Goal: Submit feedback/report problem: Submit feedback/report problem

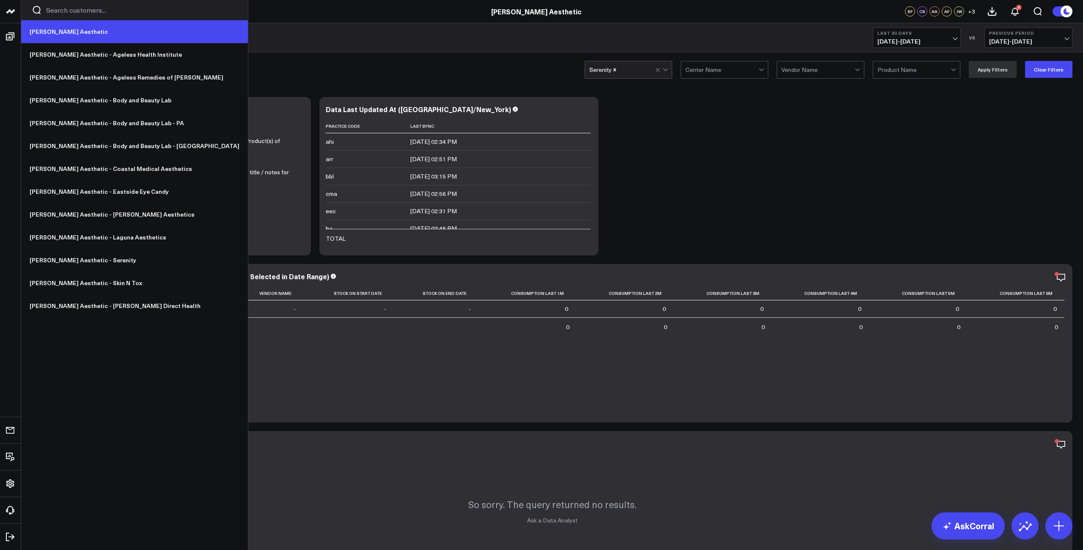
click at [53, 31] on link "[PERSON_NAME] Aesthetic" at bounding box center [134, 31] width 227 height 23
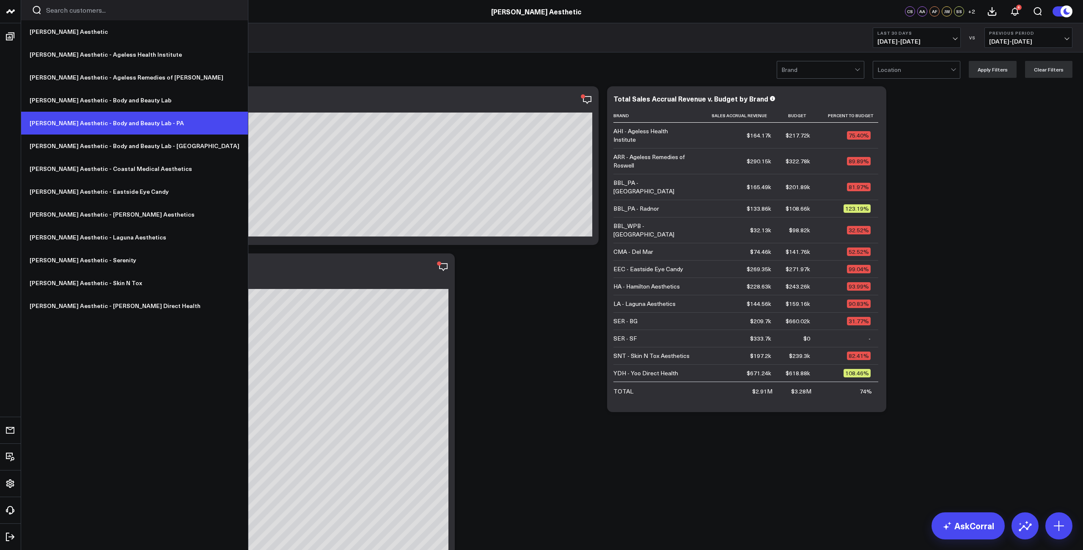
click at [107, 121] on link "[PERSON_NAME] Aesthetic - Body and Beauty Lab - PA" at bounding box center [134, 123] width 227 height 23
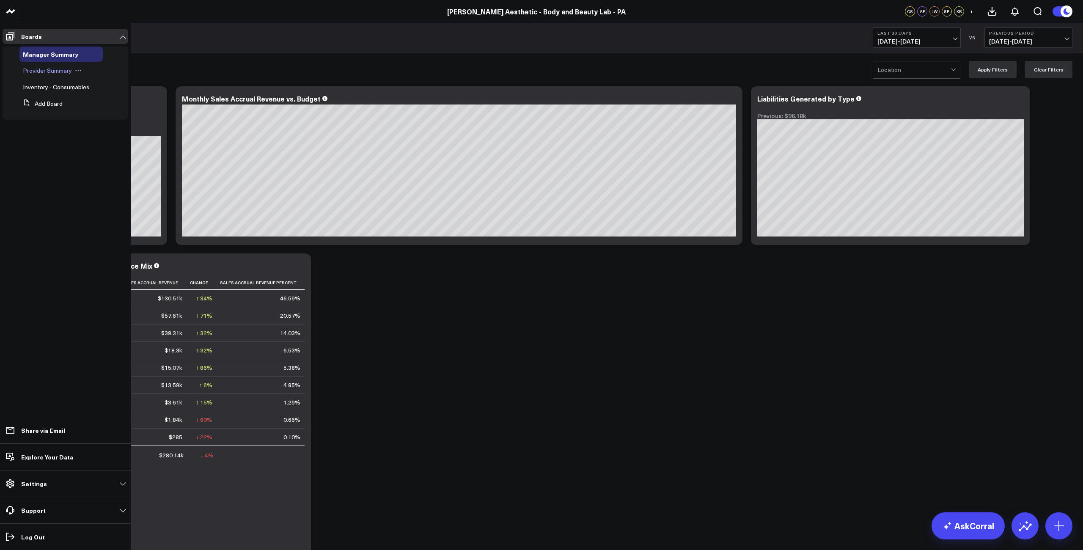
click at [39, 70] on span "Provider Summary" at bounding box center [47, 70] width 49 height 8
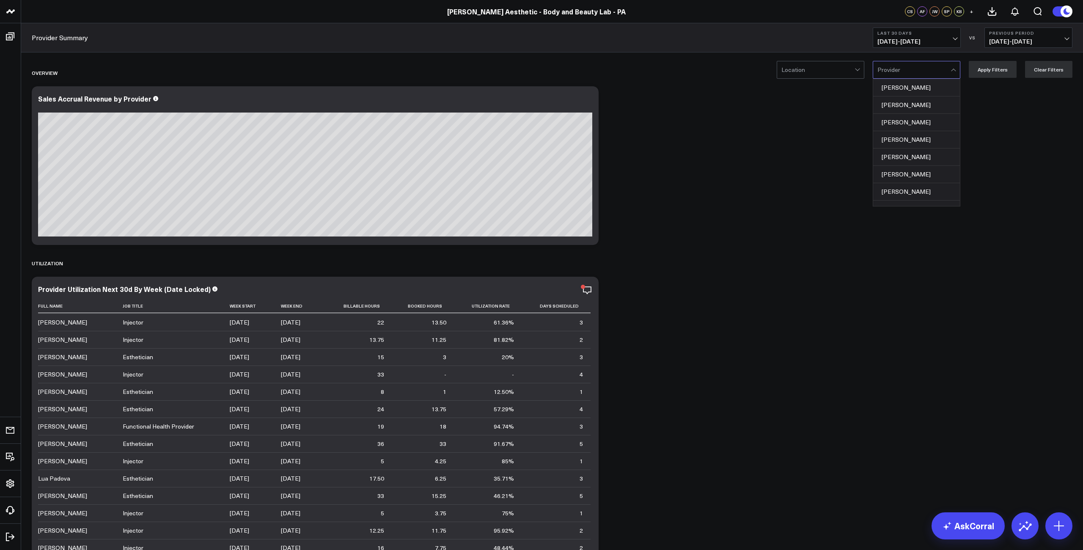
click at [895, 72] on div "Provider" at bounding box center [914, 69] width 73 height 7
click at [906, 90] on div "Alison Palmer" at bounding box center [916, 87] width 87 height 17
click at [988, 70] on button "Apply Filters" at bounding box center [993, 69] width 48 height 17
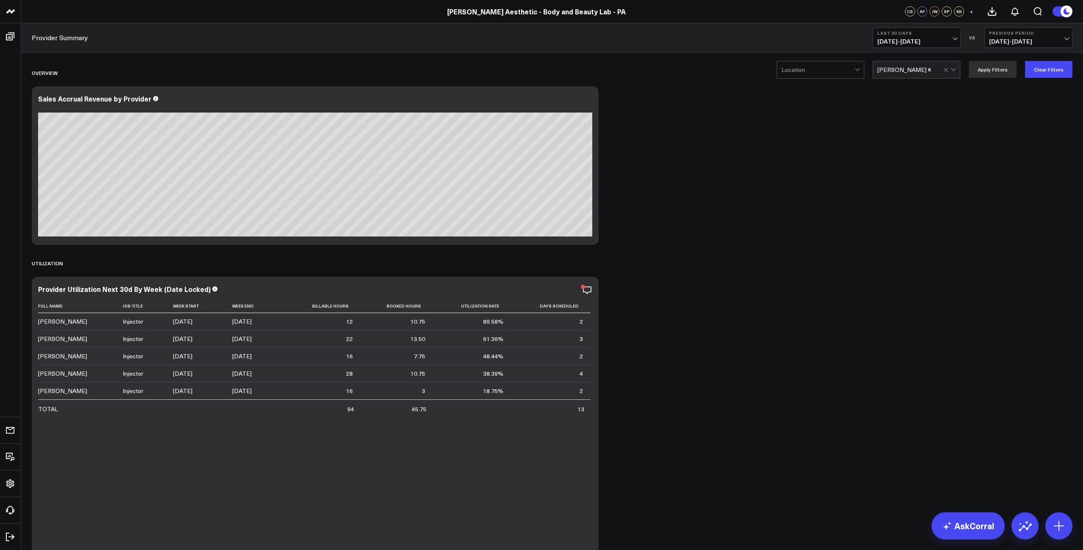
click at [919, 41] on span "08/19/25 - 09/17/25" at bounding box center [917, 41] width 79 height 7
click at [896, 268] on link "Custom Dates" at bounding box center [916, 270] width 87 height 16
select select "8"
select select "2025"
click at [906, 107] on div "1" at bounding box center [906, 106] width 17 height 17
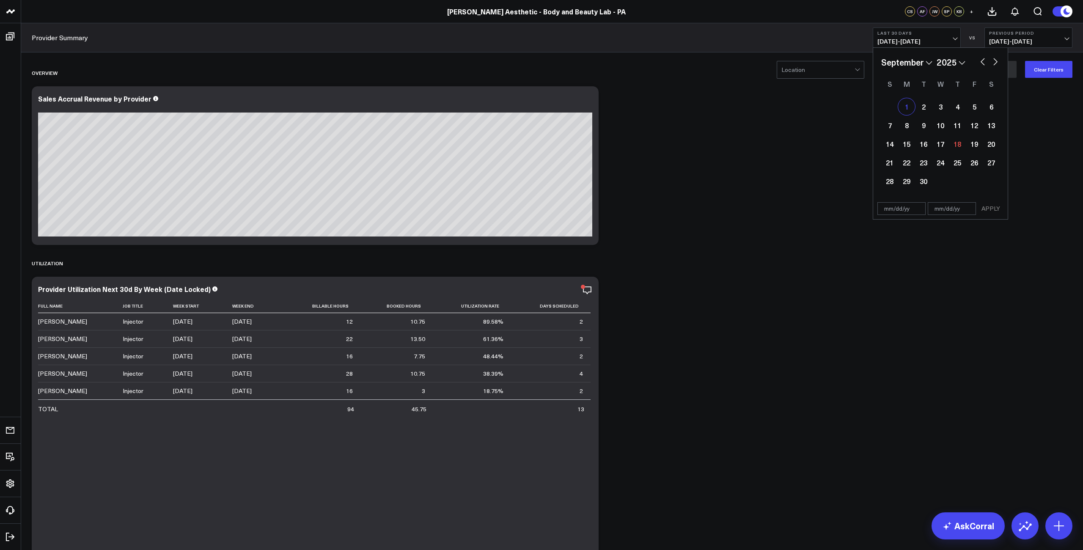
type input "09/01/25"
select select "8"
select select "2025"
click at [936, 145] on div "17" at bounding box center [940, 143] width 17 height 17
type input "[DATE]"
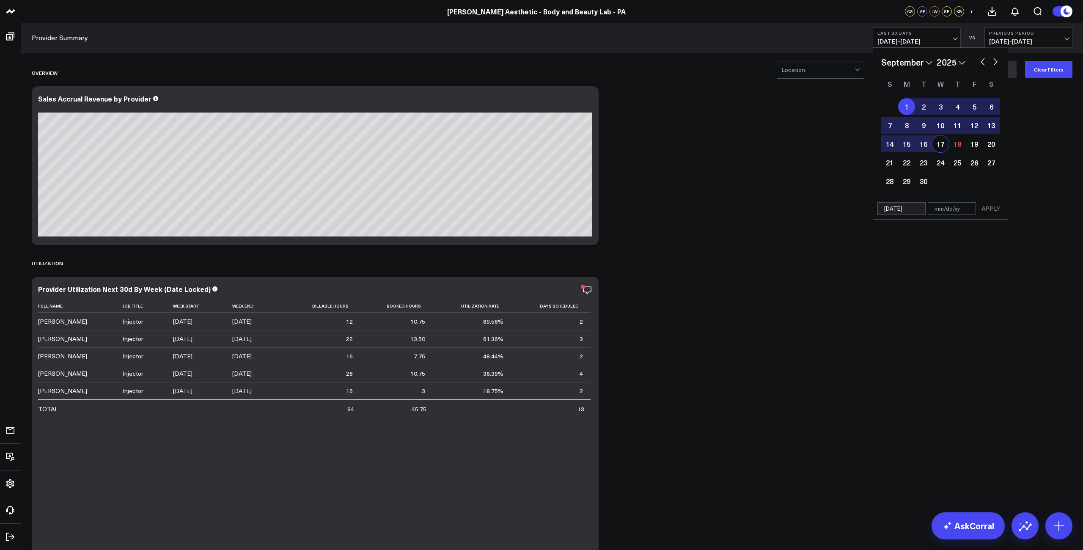
select select "8"
select select "2025"
click at [988, 210] on button "APPLY" at bounding box center [990, 208] width 25 height 13
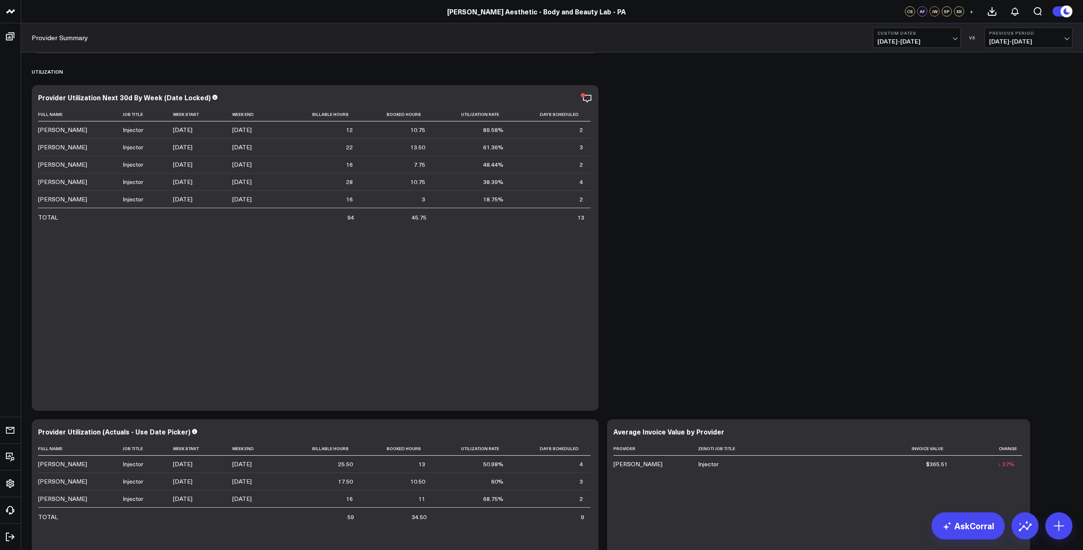
scroll to position [193, 0]
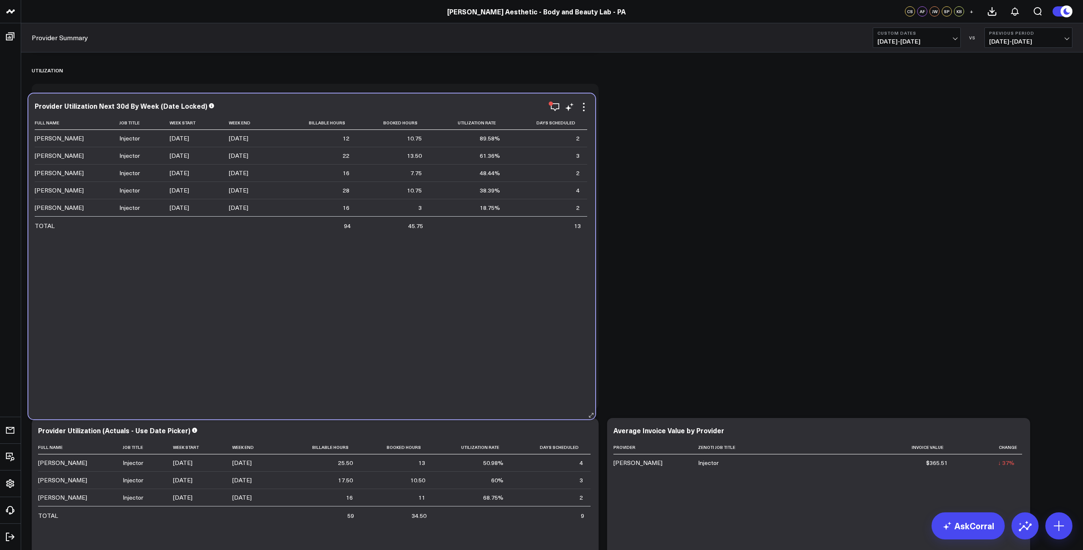
drag, startPoint x: 408, startPoint y: 95, endPoint x: 405, endPoint y: 105, distance: 10.7
click at [405, 105] on div "Provider Utilization Next 30d By Week (Date Locked)" at bounding box center [312, 106] width 554 height 8
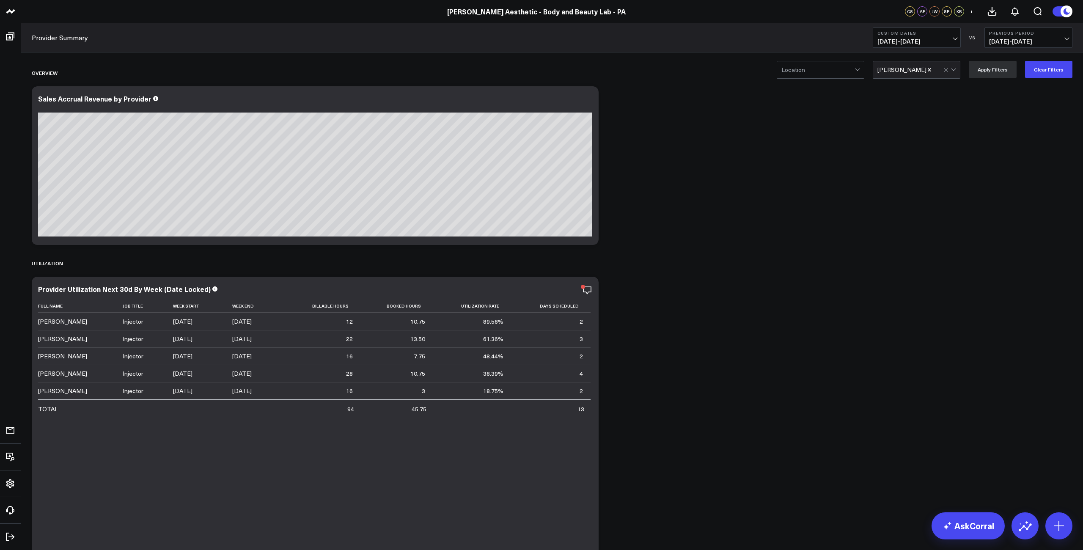
scroll to position [0, 0]
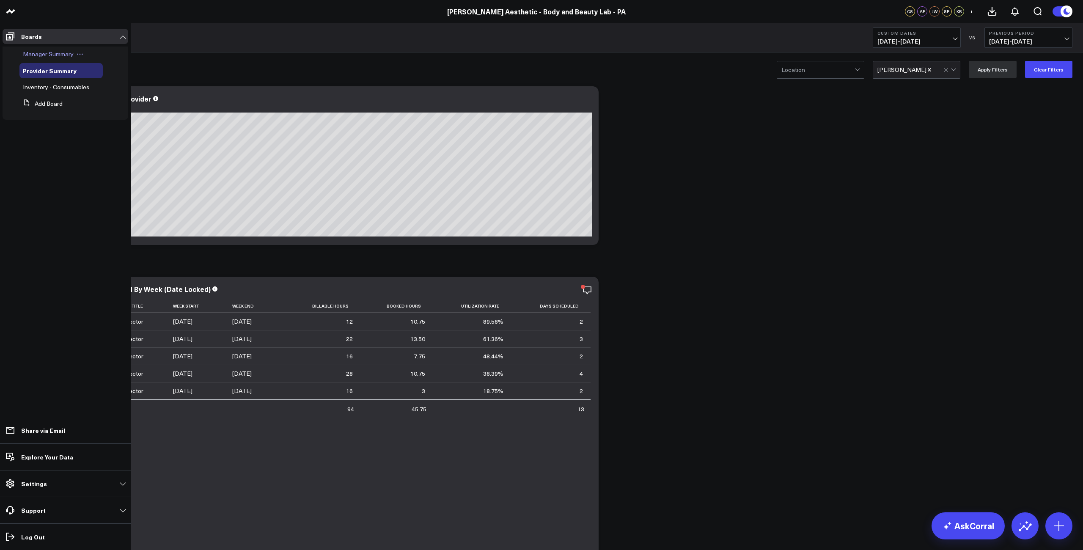
click at [52, 52] on span "Manager Summary" at bounding box center [48, 54] width 51 height 8
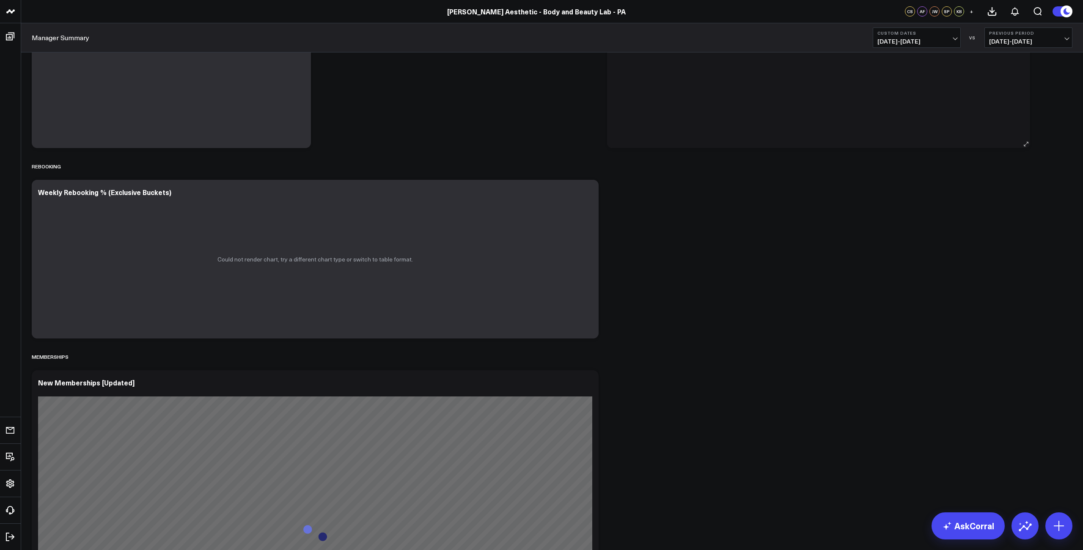
scroll to position [1016, 0]
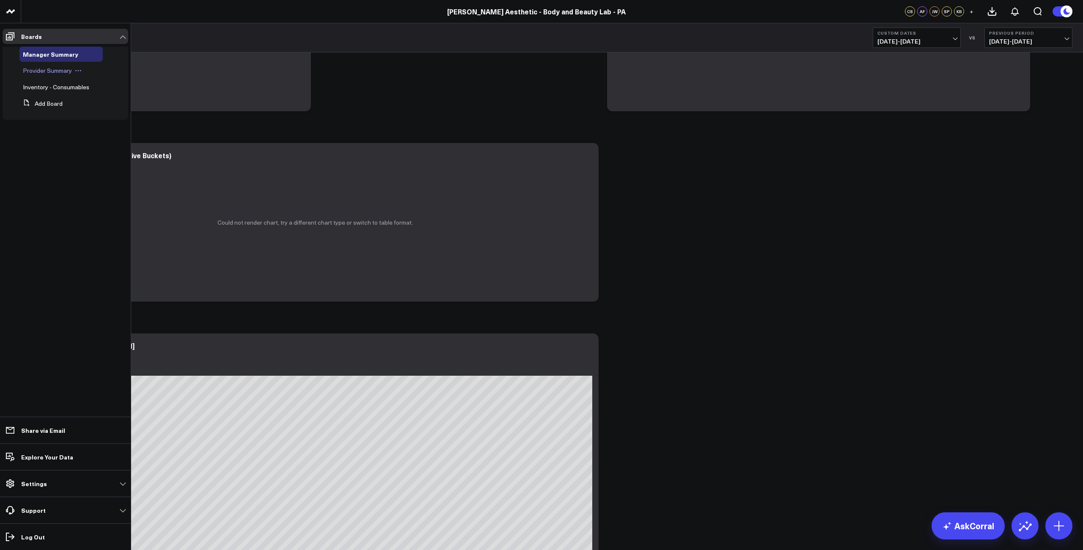
click at [30, 75] on div "Provider Summary" at bounding box center [60, 70] width 83 height 15
click at [40, 75] on div "Provider Summary" at bounding box center [60, 70] width 83 height 15
click at [43, 72] on span "Provider Summary" at bounding box center [47, 70] width 49 height 8
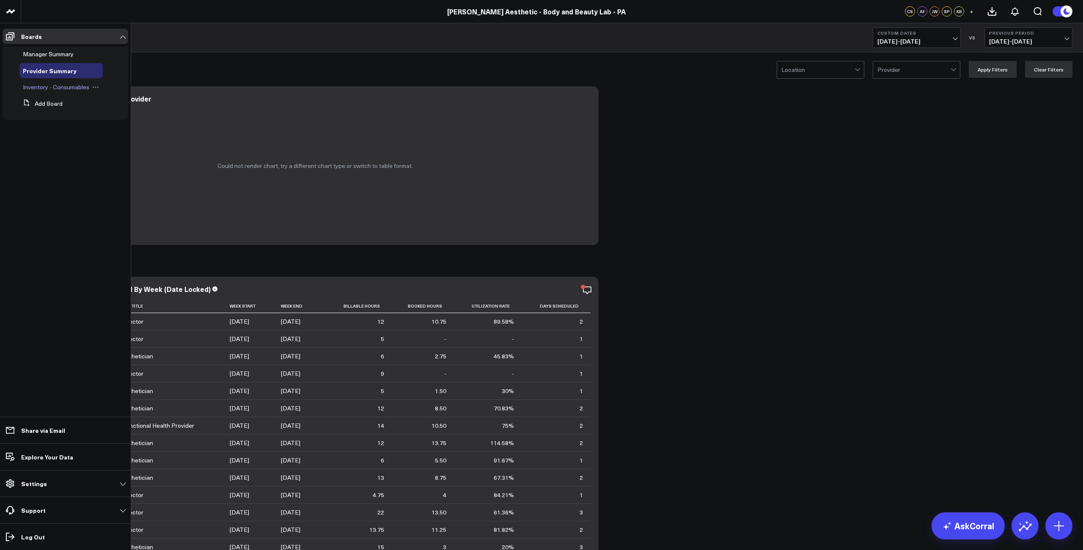
click at [36, 85] on span "Inventory - Consumables" at bounding box center [56, 87] width 66 height 8
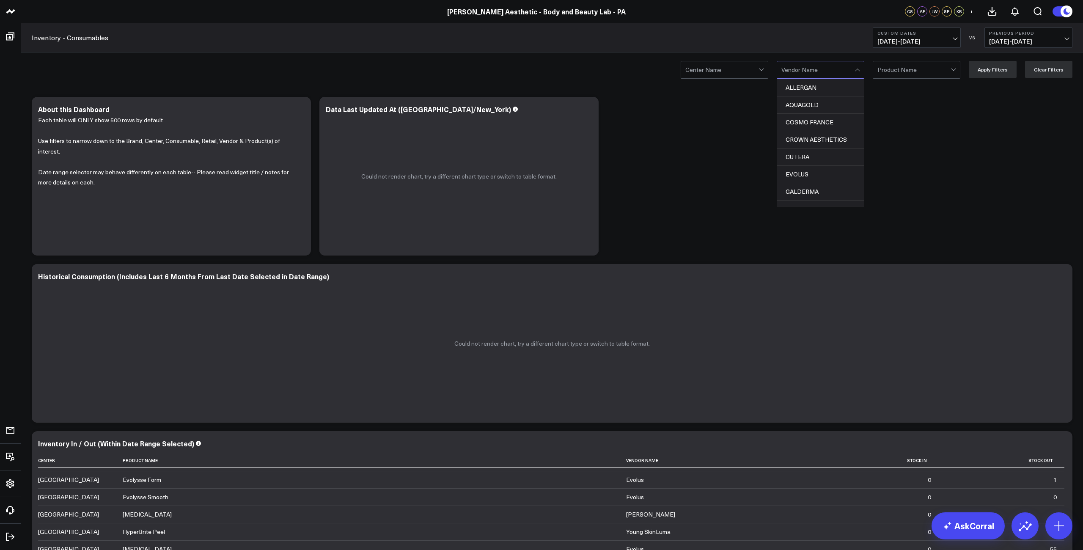
click at [817, 65] on div at bounding box center [817, 69] width 73 height 17
type input "gald"
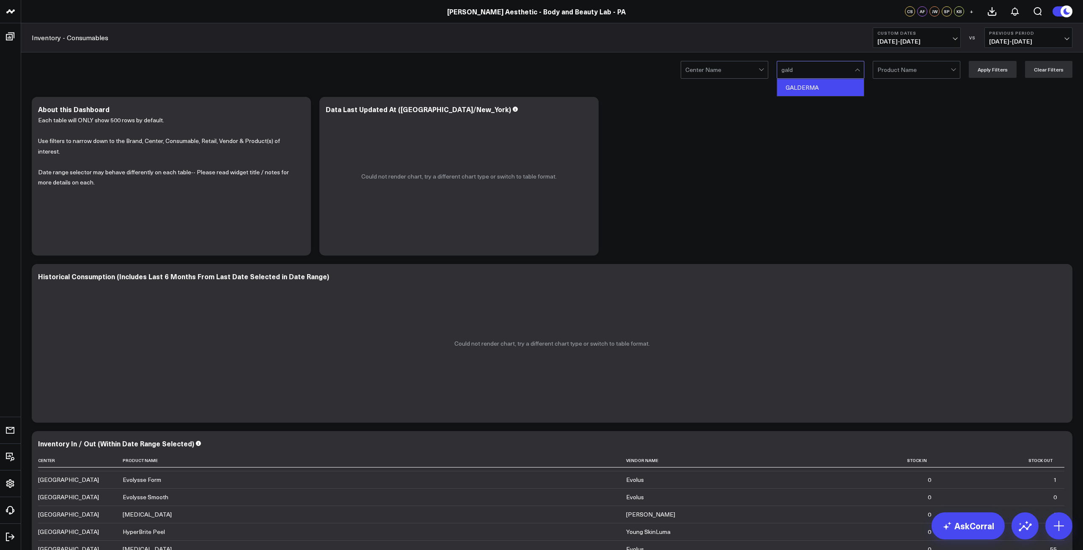
click at [803, 88] on div "GALDERMA" at bounding box center [820, 87] width 87 height 17
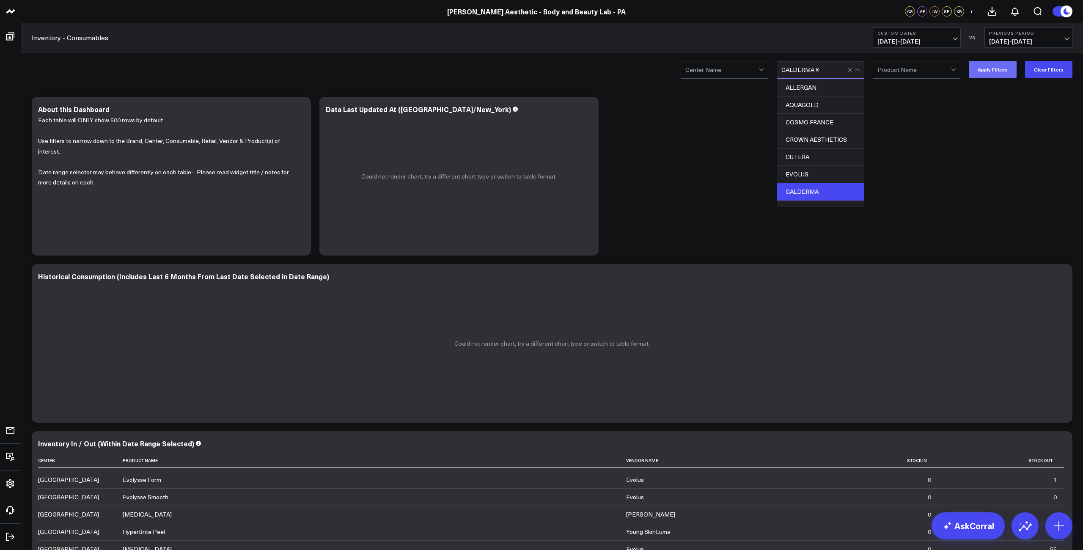
click at [999, 66] on button "Apply Filters" at bounding box center [993, 69] width 48 height 17
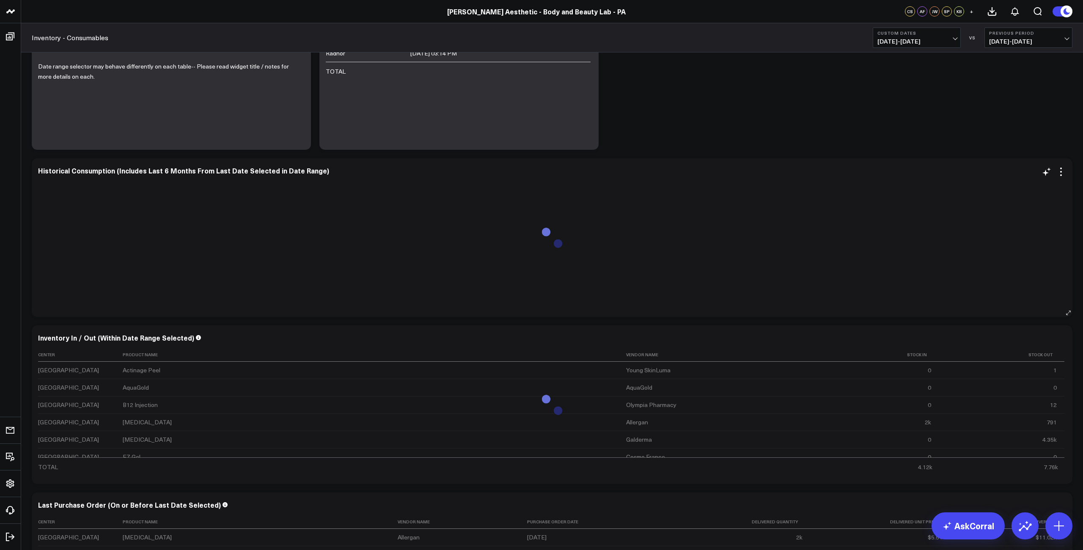
scroll to position [104, 0]
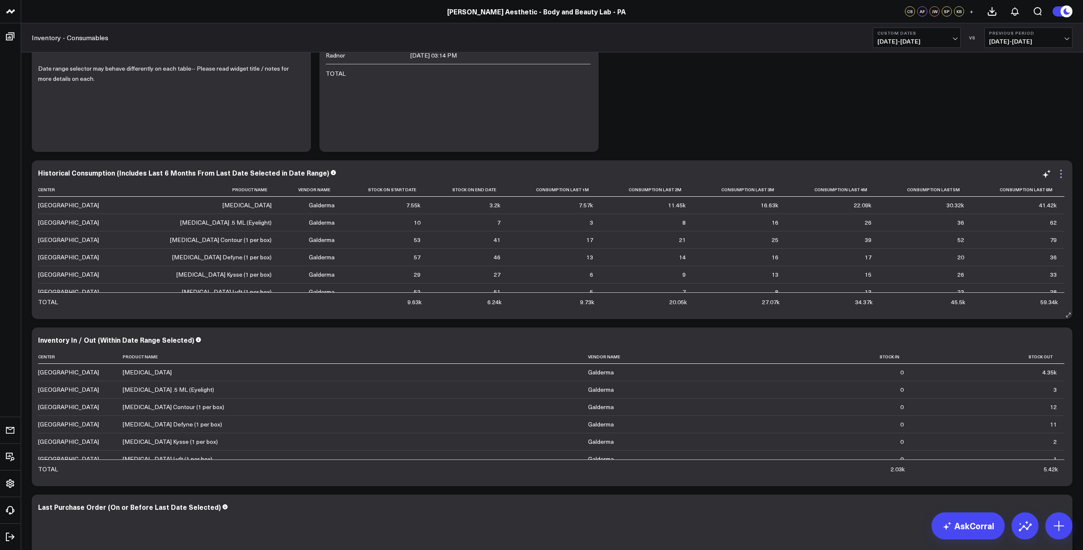
click at [1058, 170] on icon at bounding box center [1061, 174] width 10 height 10
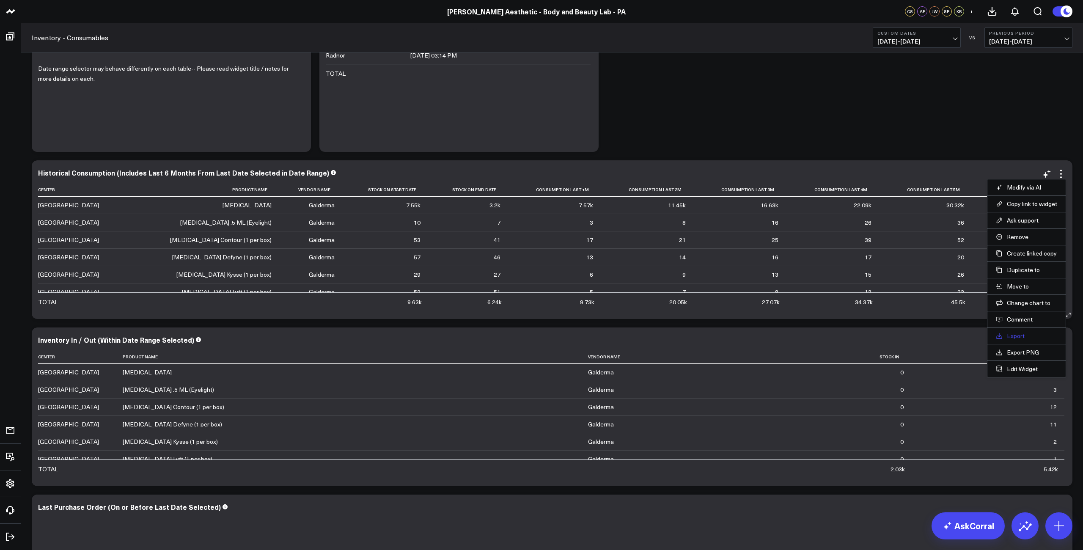
click at [1017, 337] on link "Export" at bounding box center [1026, 336] width 61 height 8
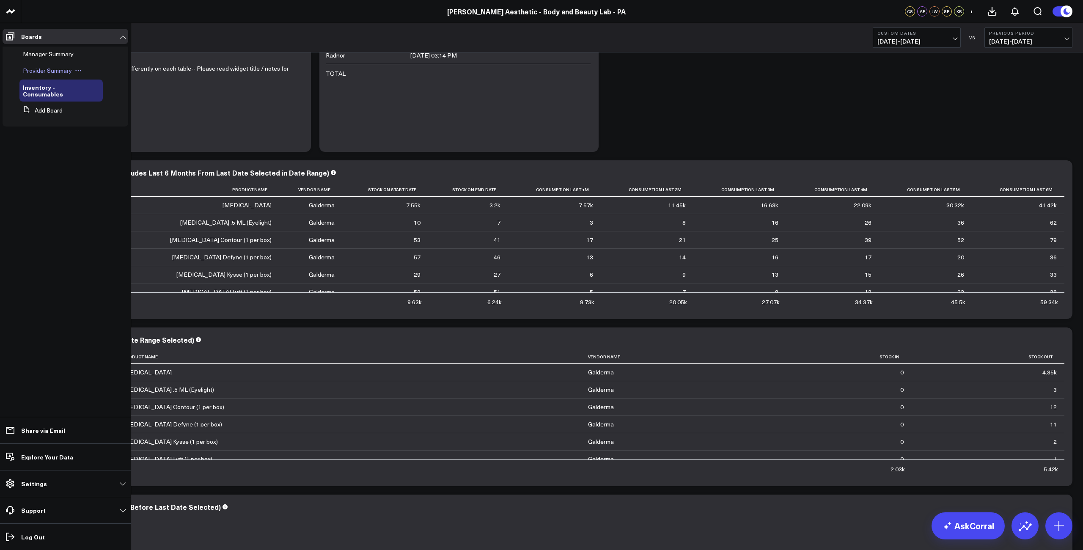
click at [35, 71] on span "Provider Summary" at bounding box center [47, 70] width 49 height 8
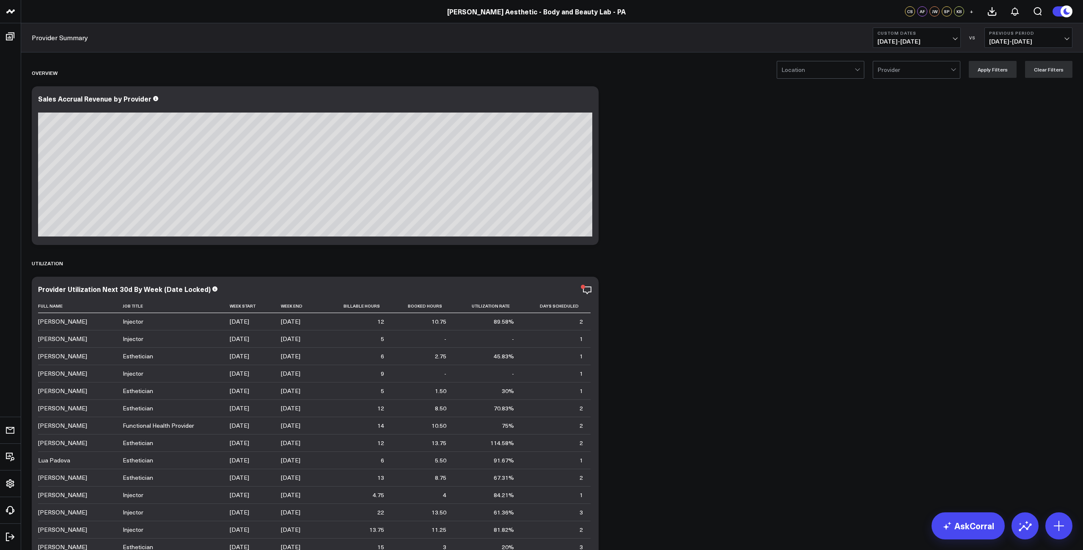
click at [919, 36] on button "Custom Dates 09/01/25 - 09/17/25" at bounding box center [917, 38] width 88 height 20
click at [906, 91] on link "Last 30 Days" at bounding box center [916, 89] width 87 height 16
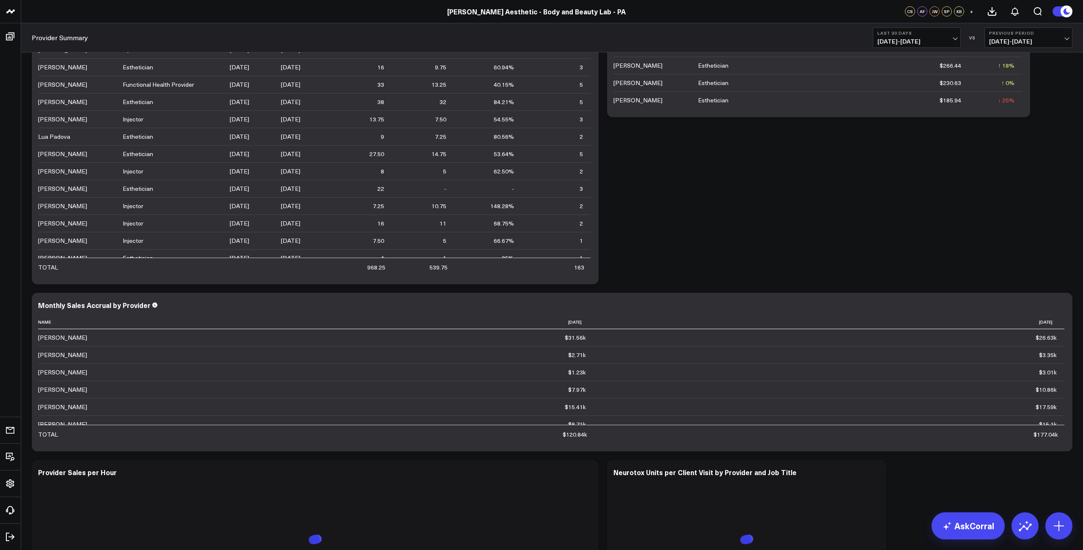
scroll to position [690, 0]
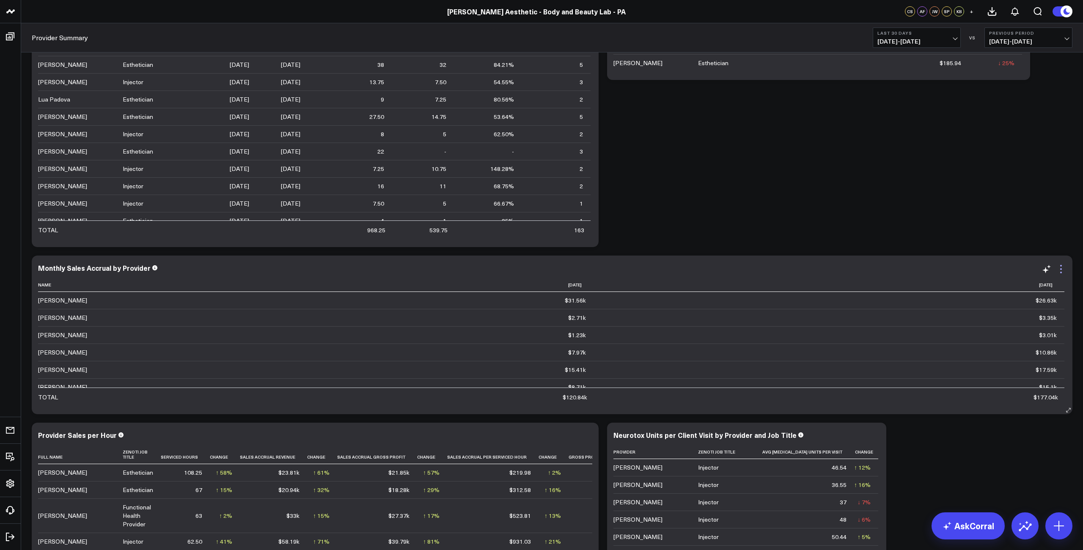
click at [1059, 270] on icon at bounding box center [1061, 269] width 10 height 10
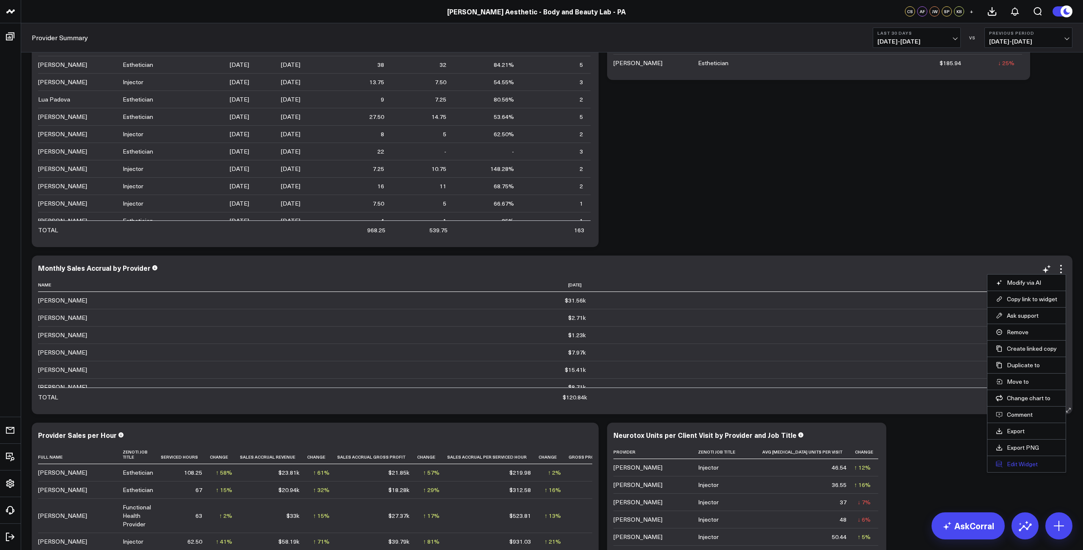
click at [1023, 463] on button "Edit Widget" at bounding box center [1026, 464] width 61 height 8
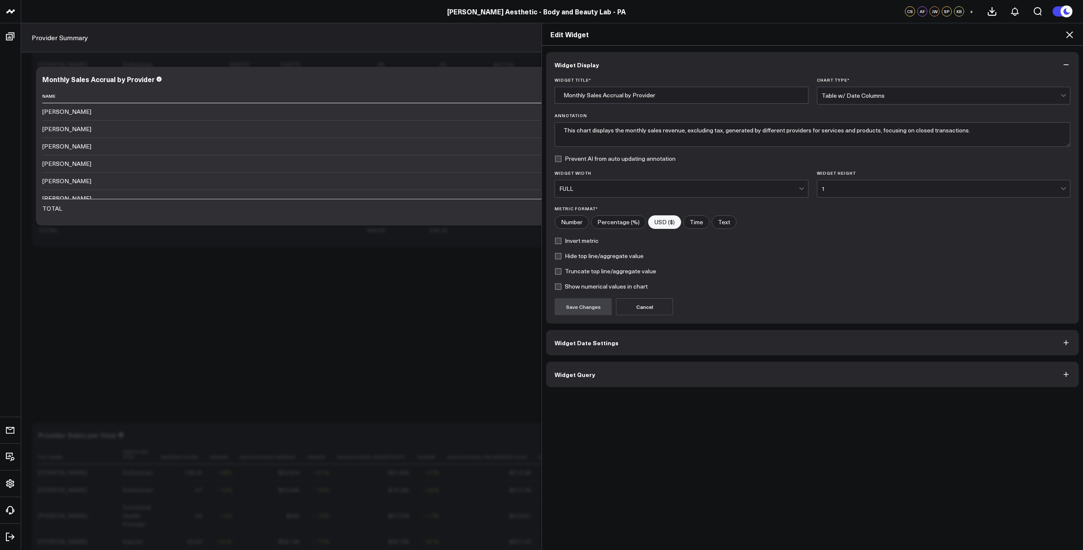
click at [624, 195] on div "FULL" at bounding box center [678, 188] width 239 height 17
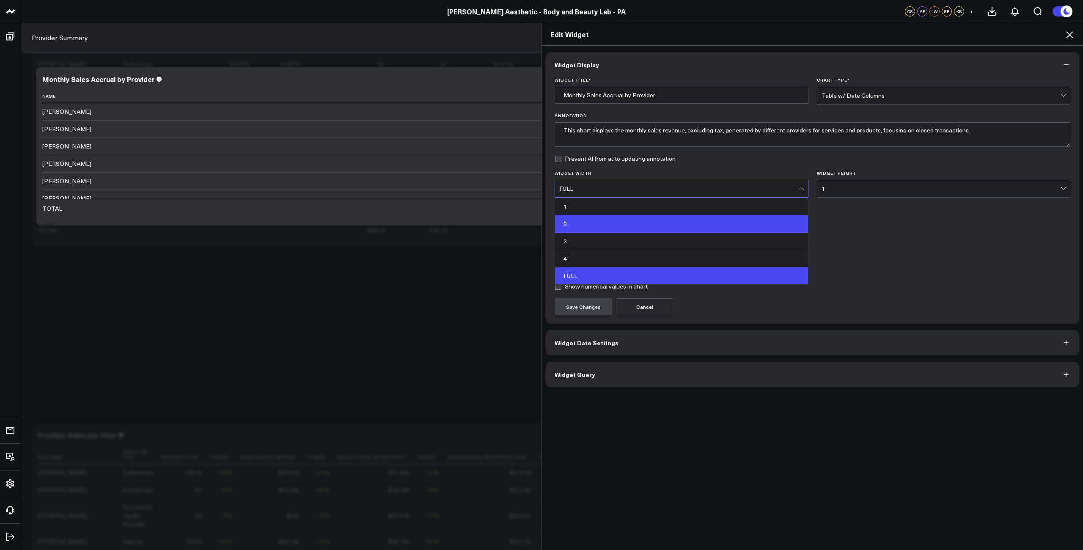
click at [608, 226] on div "2" at bounding box center [681, 223] width 253 height 17
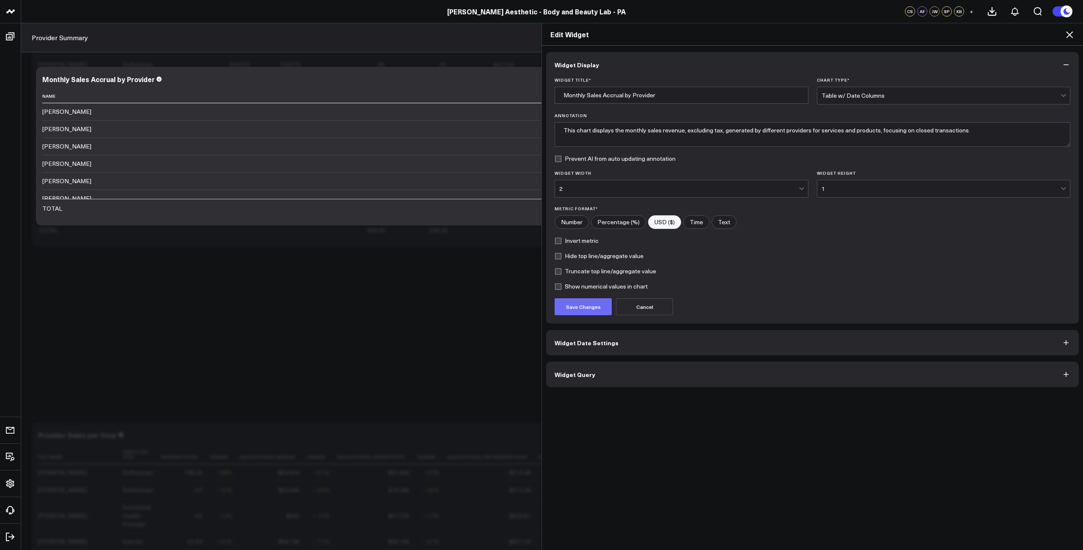
click at [586, 312] on button "Save Changes" at bounding box center [583, 306] width 57 height 17
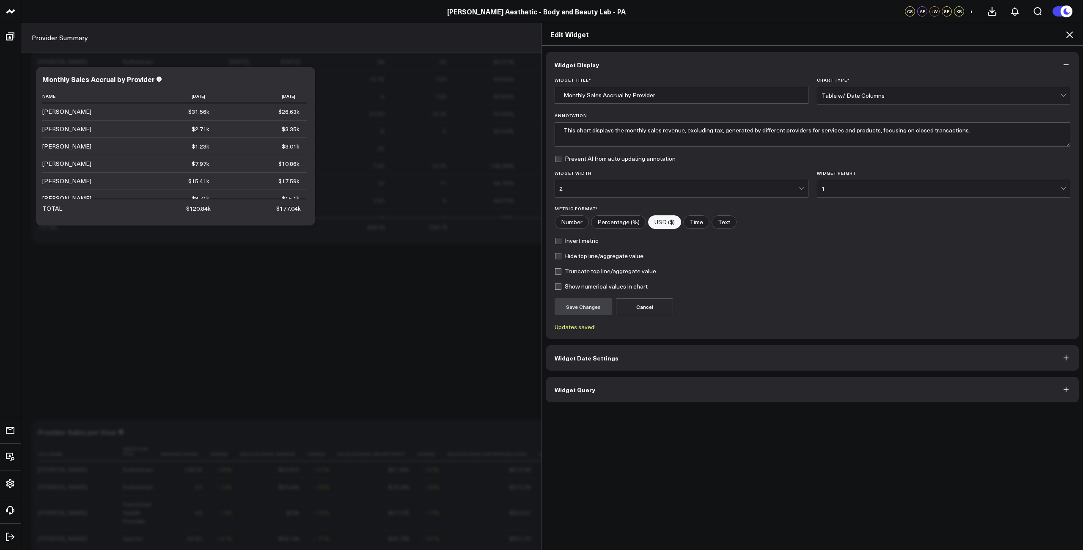
scroll to position [693, 0]
click at [1068, 35] on icon at bounding box center [1070, 35] width 10 height 10
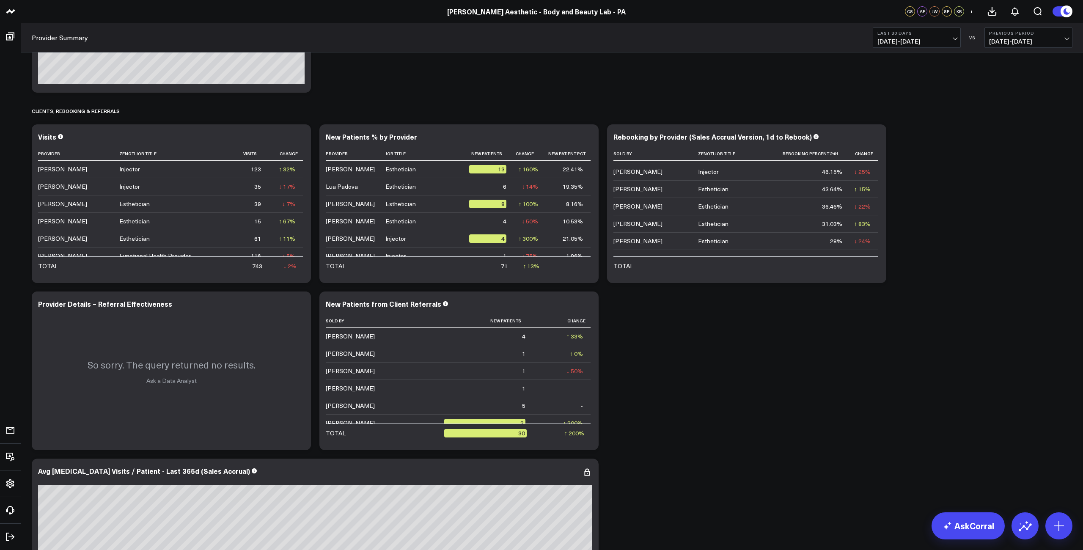
scroll to position [1535, 0]
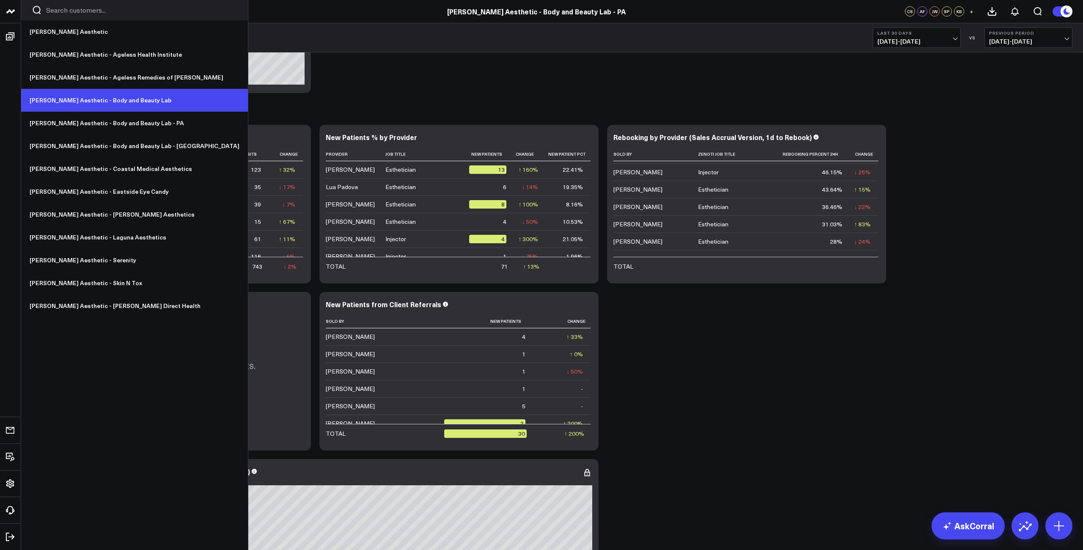
click at [99, 97] on link "[PERSON_NAME] Aesthetic - Body and Beauty Lab" at bounding box center [134, 100] width 227 height 23
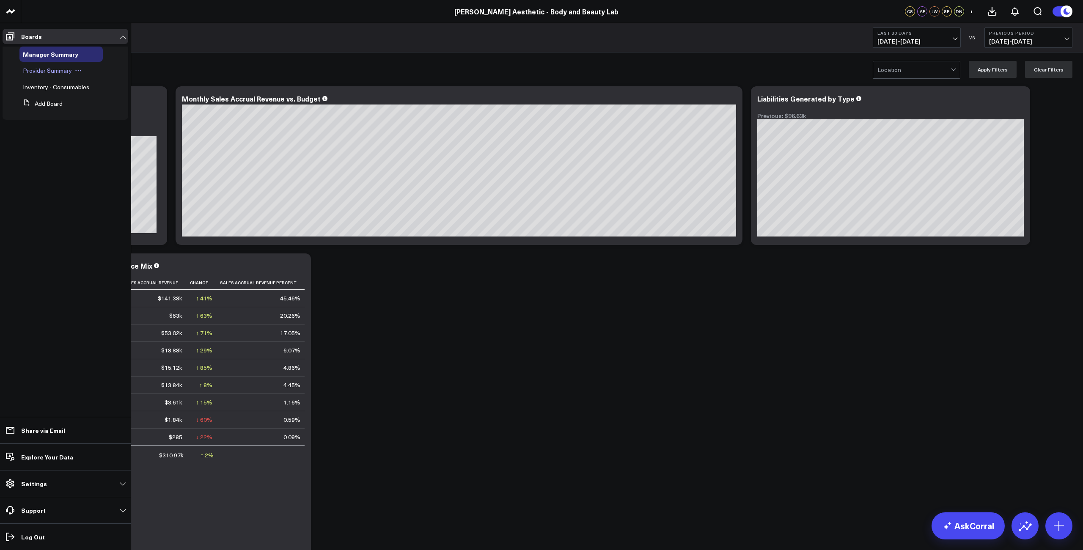
click at [50, 70] on span "Provider Summary" at bounding box center [47, 70] width 49 height 8
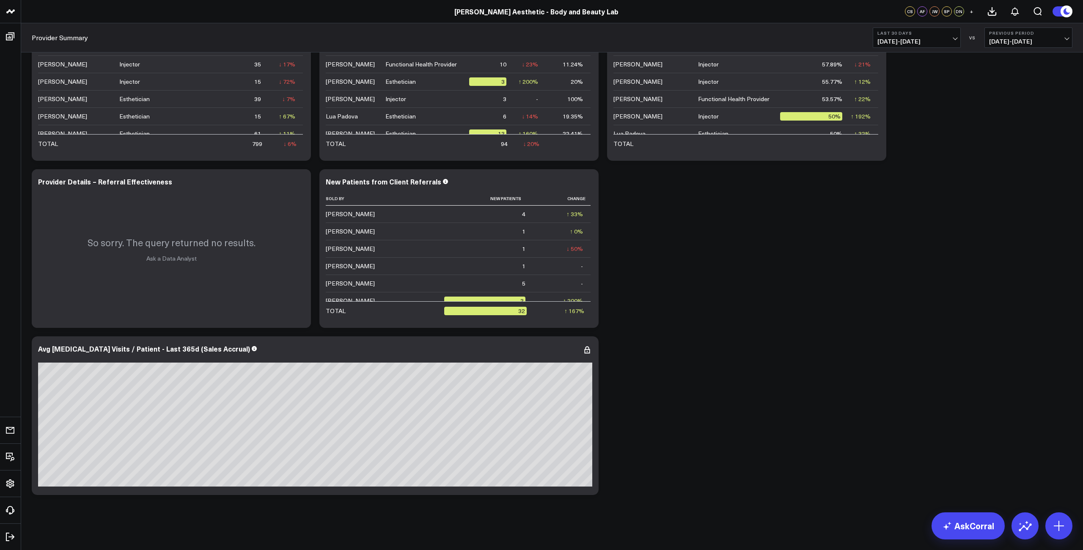
scroll to position [1659, 0]
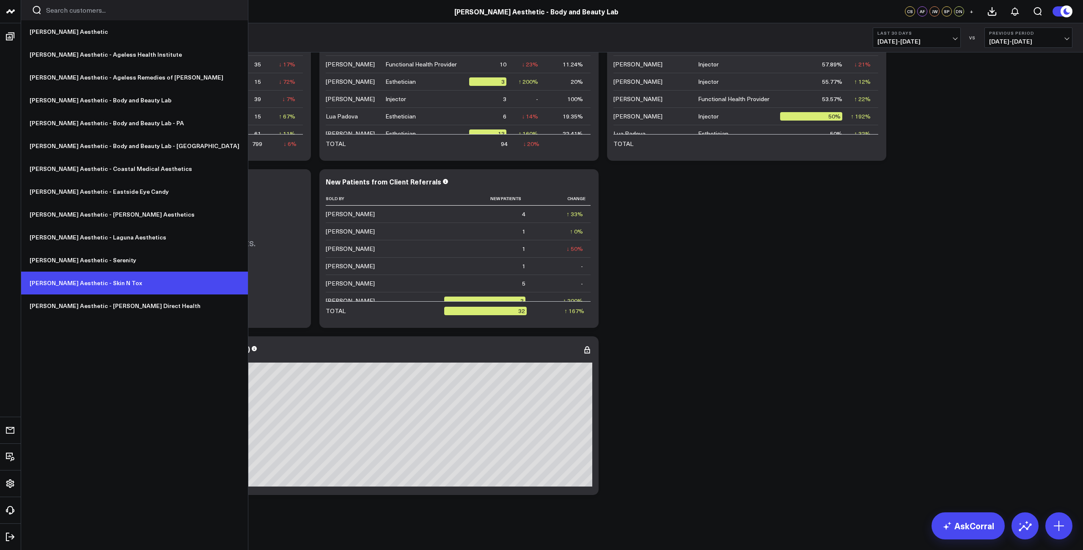
click at [92, 284] on link "[PERSON_NAME] Aesthetic - Skin N Tox" at bounding box center [134, 283] width 227 height 23
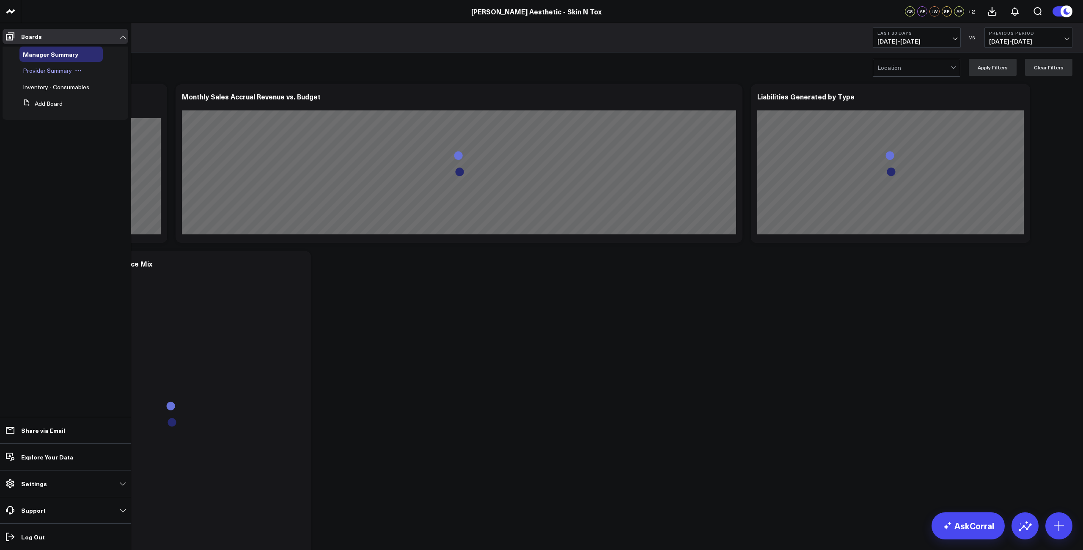
click at [40, 72] on span "Provider Summary" at bounding box center [47, 70] width 49 height 8
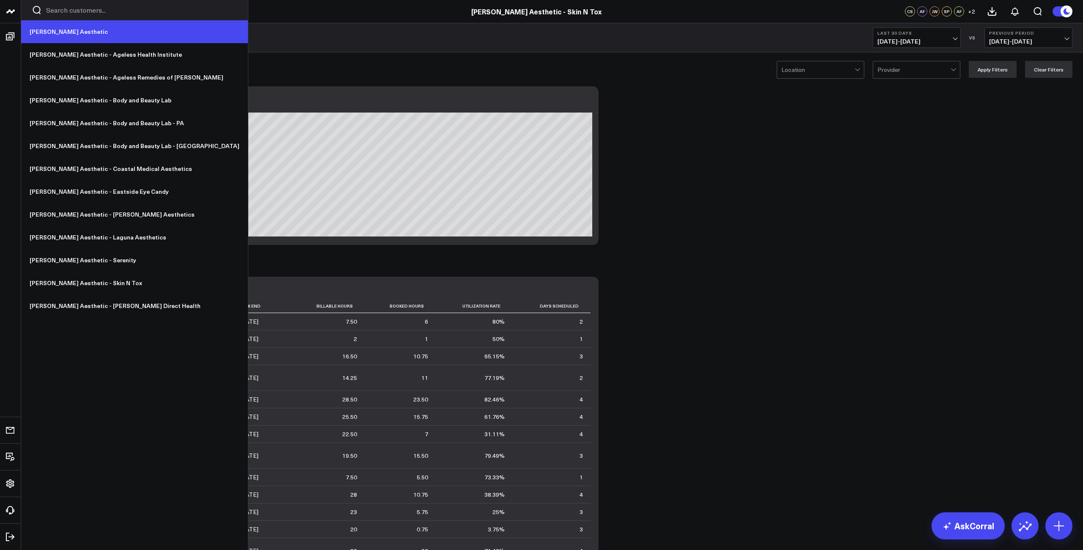
click at [54, 30] on link "[PERSON_NAME] Aesthetic" at bounding box center [134, 31] width 227 height 23
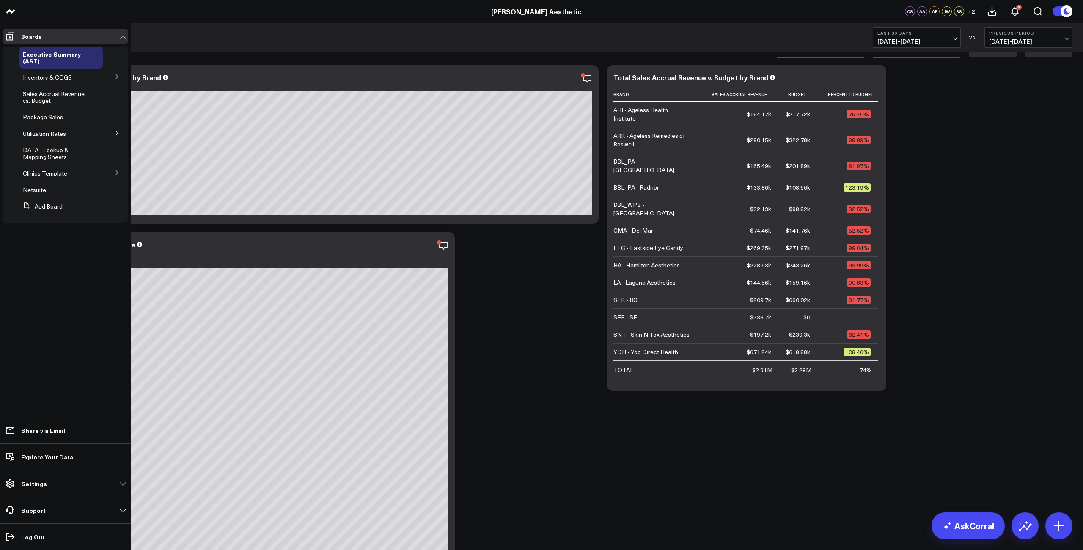
scroll to position [54, 0]
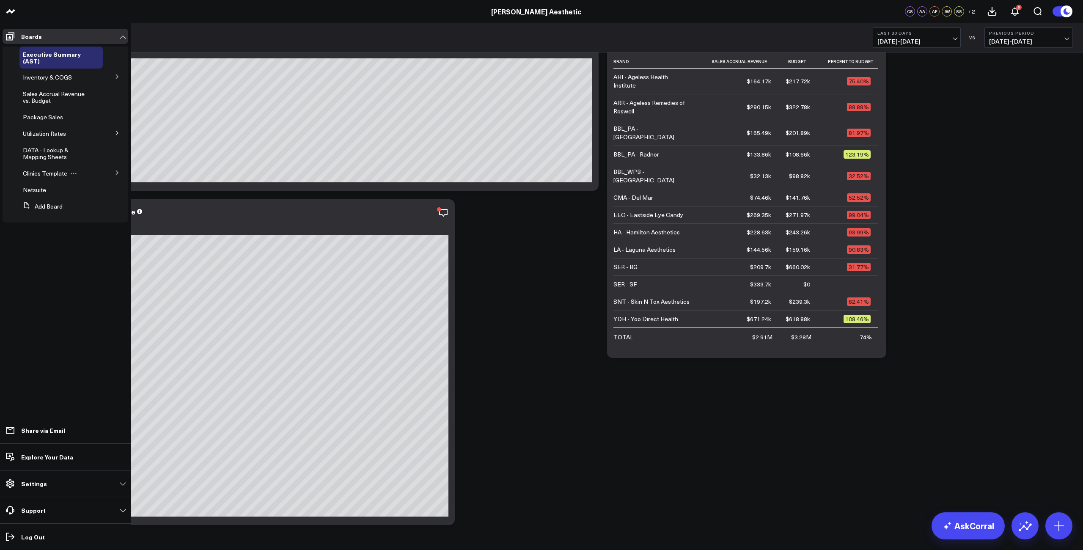
click at [42, 172] on span "Clinics Template" at bounding box center [45, 173] width 44 height 8
click at [52, 191] on span "Ageless Remedies of Roswell" at bounding box center [55, 191] width 55 height 15
click at [56, 228] on span "Provider Summary" at bounding box center [57, 226] width 49 height 8
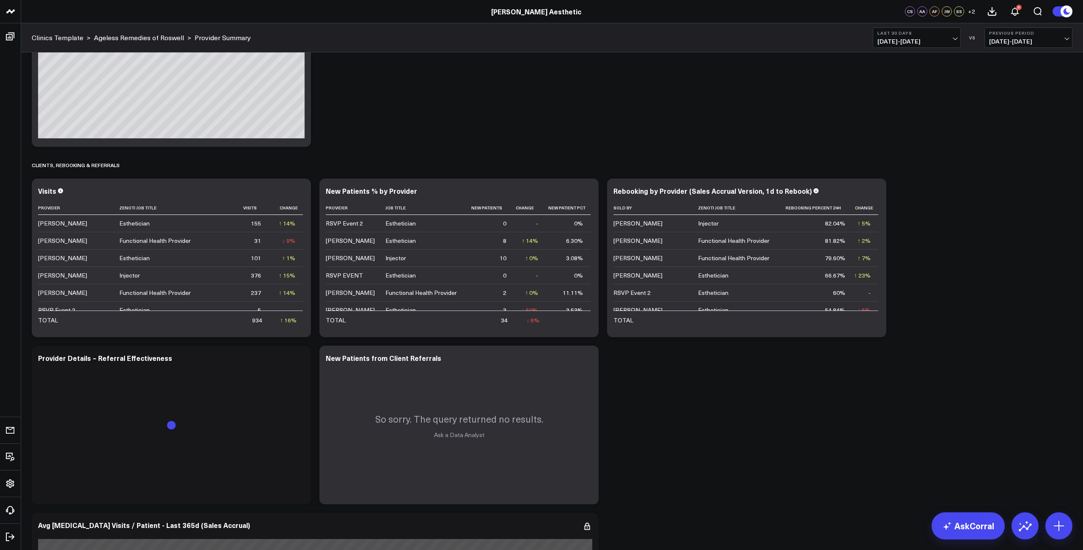
scroll to position [1552, 0]
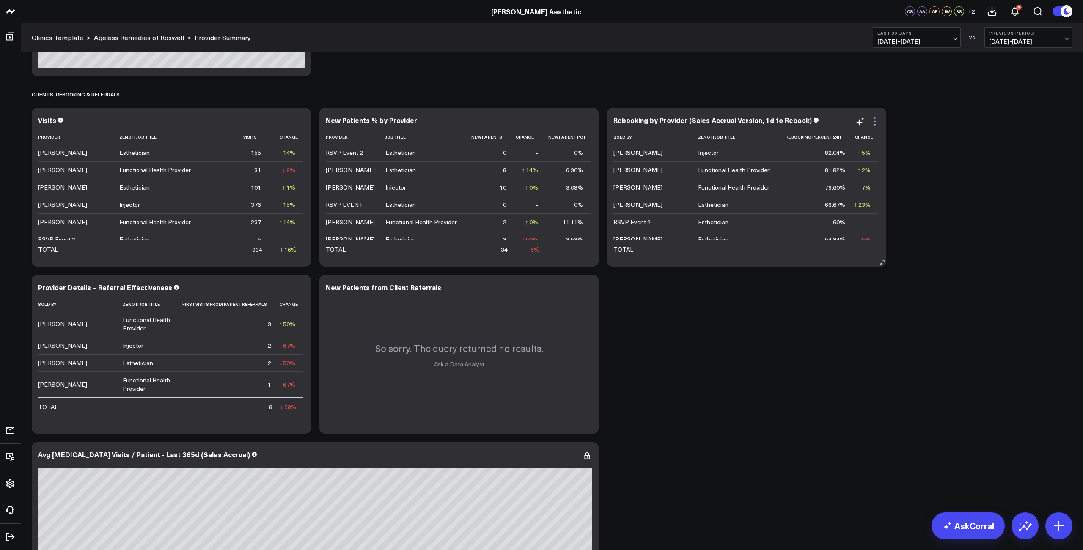
click at [874, 123] on icon at bounding box center [875, 121] width 10 height 10
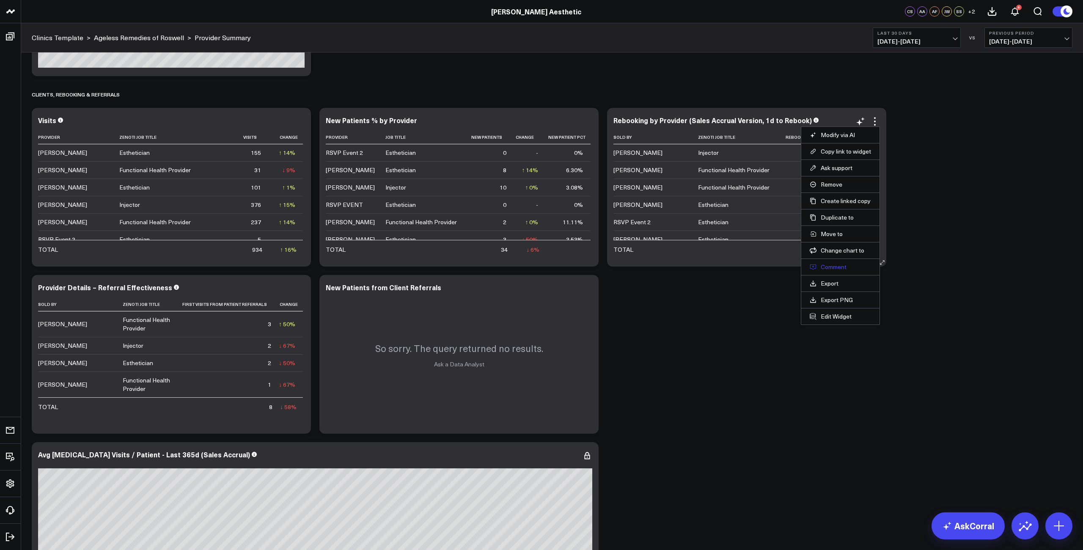
click at [835, 269] on button "Comment" at bounding box center [840, 267] width 61 height 8
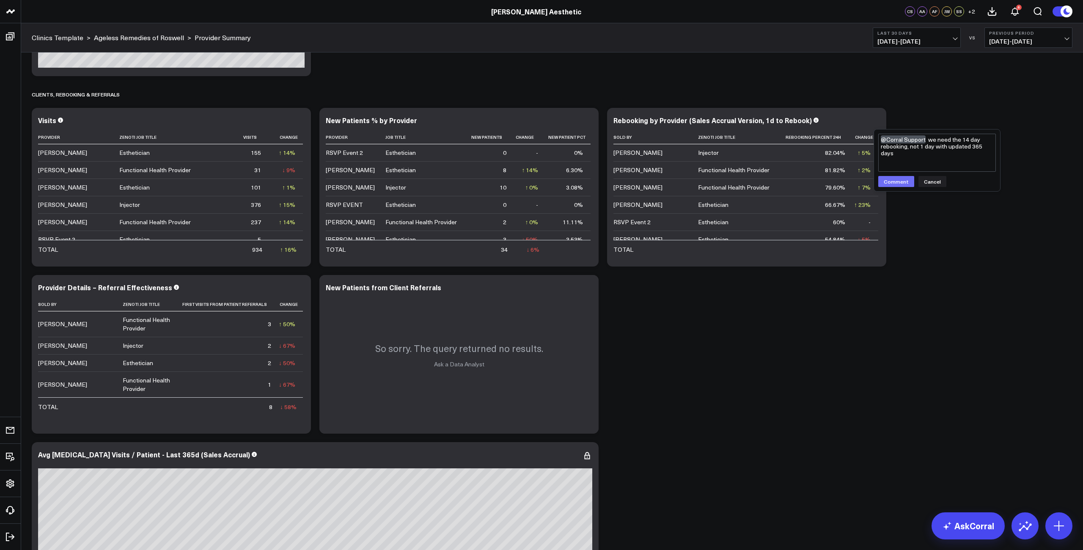
type textarea "@Corral Support we need the 14 day rebooking, not 1 day with updated 365 days"
click at [896, 182] on button "Comment" at bounding box center [896, 181] width 36 height 11
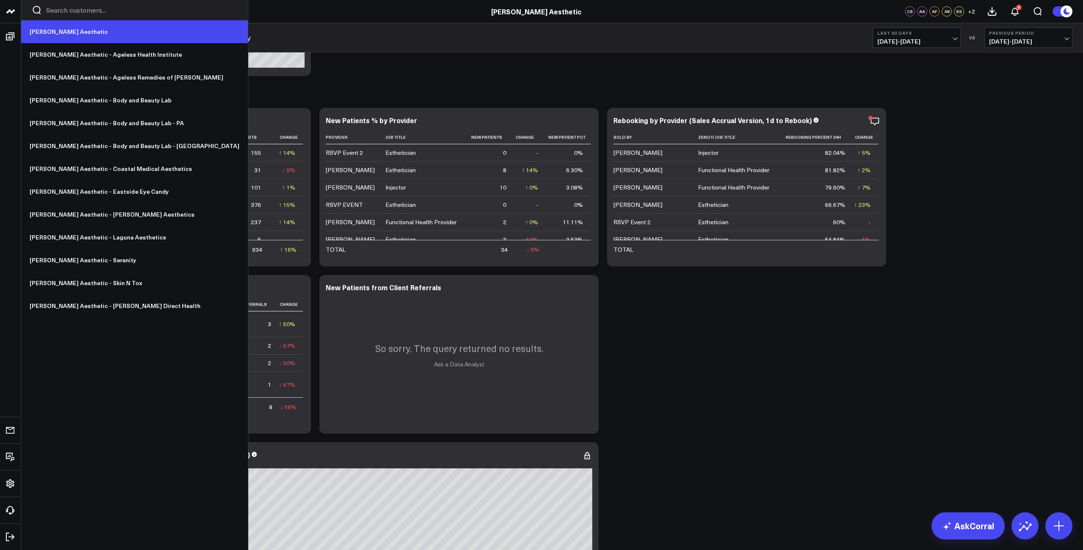
click at [36, 33] on link "[PERSON_NAME] Aesthetic" at bounding box center [134, 31] width 227 height 23
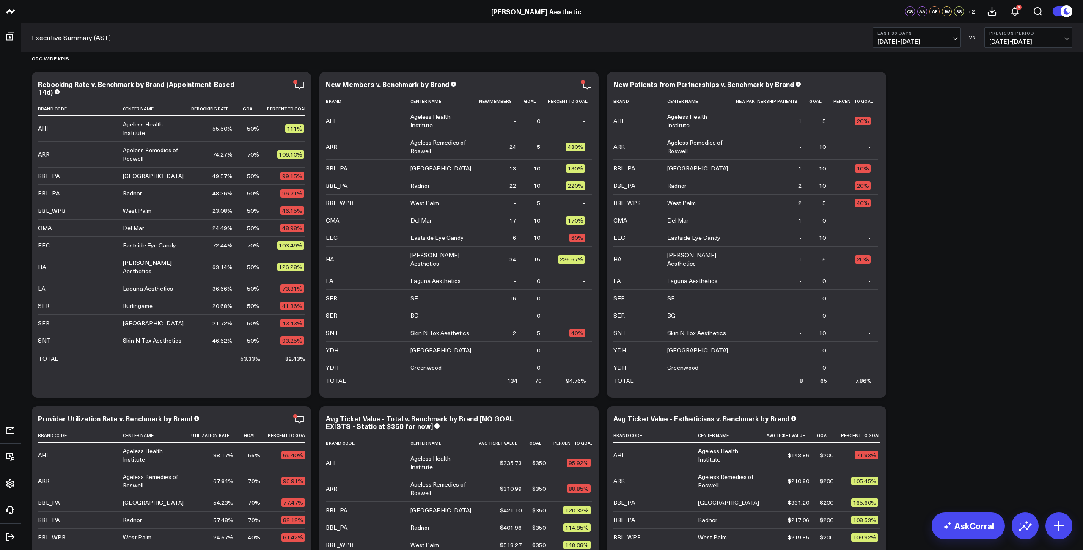
scroll to position [537, 0]
